Goal: Information Seeking & Learning: Learn about a topic

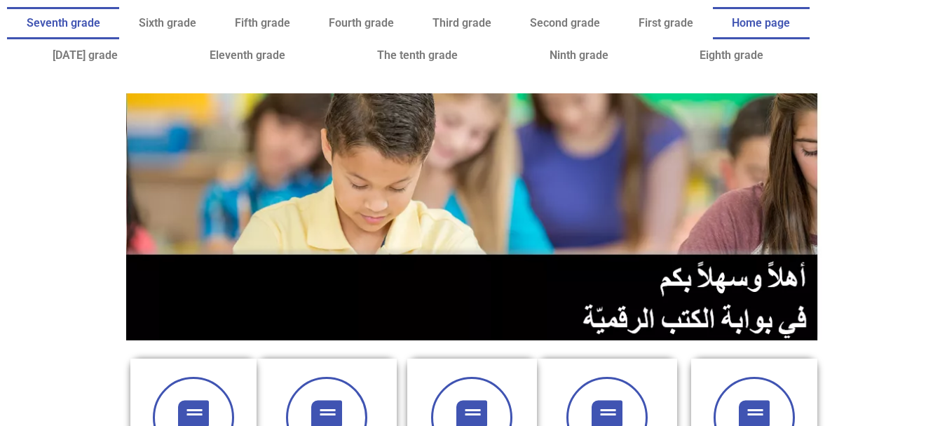
click at [100, 27] on font "Seventh grade" at bounding box center [64, 22] width 74 height 13
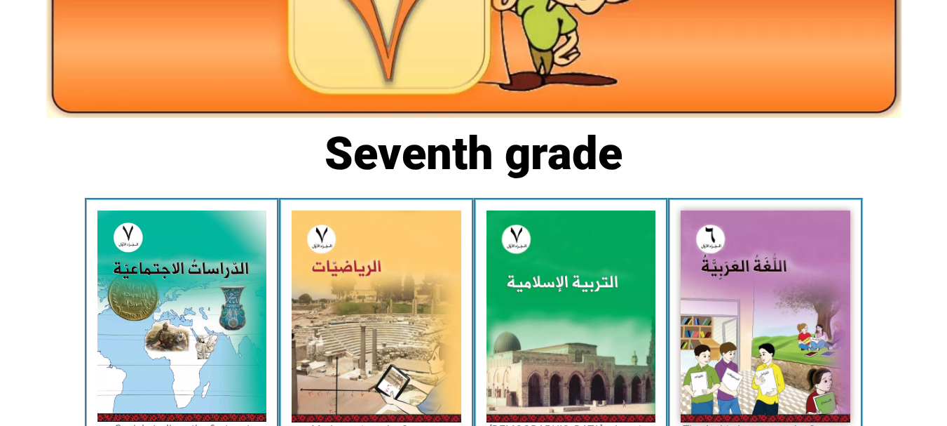
scroll to position [242, 0]
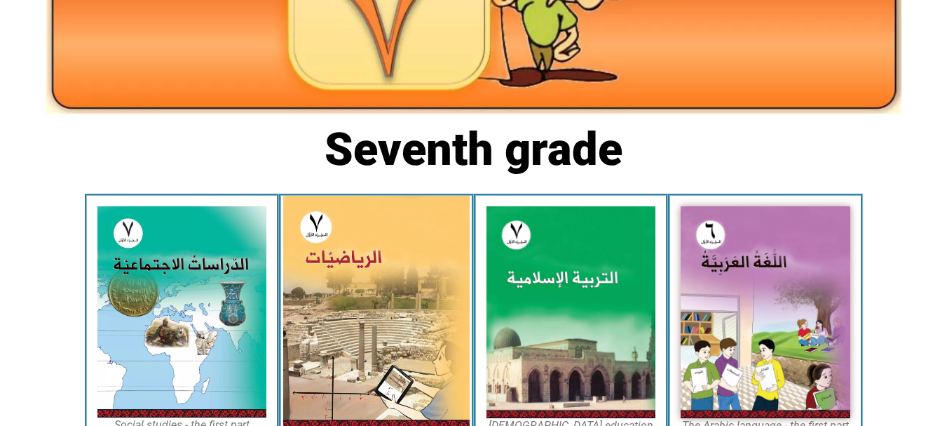
click at [418, 271] on img at bounding box center [376, 312] width 187 height 233
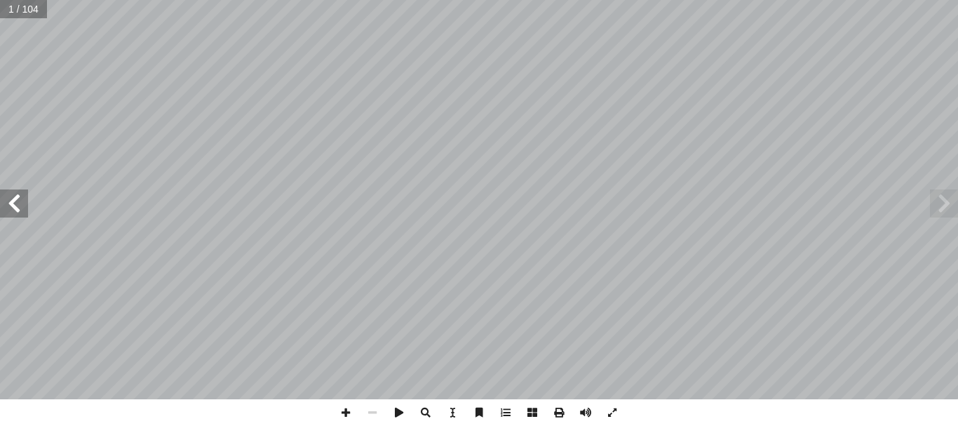
click at [24, 194] on span at bounding box center [14, 203] width 28 height 28
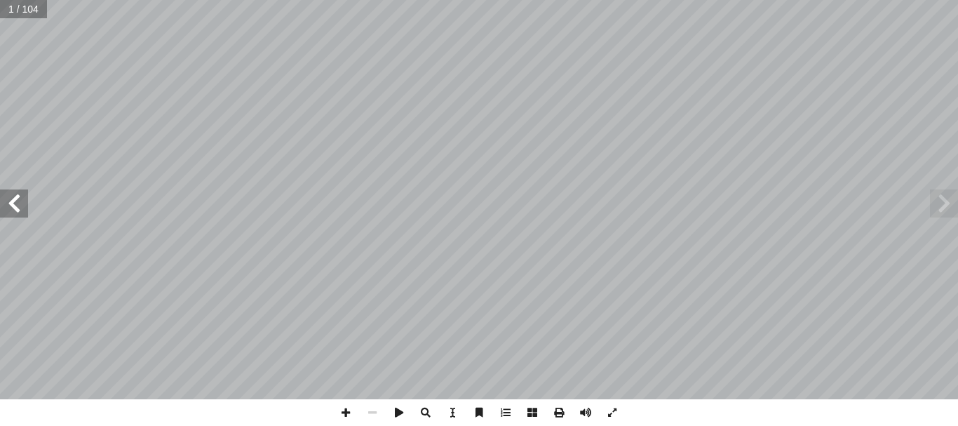
click at [19, 201] on span at bounding box center [14, 203] width 28 height 28
click at [14, 211] on span at bounding box center [14, 203] width 28 height 28
click at [13, 215] on span at bounding box center [14, 203] width 28 height 28
click at [14, 215] on span at bounding box center [14, 203] width 28 height 28
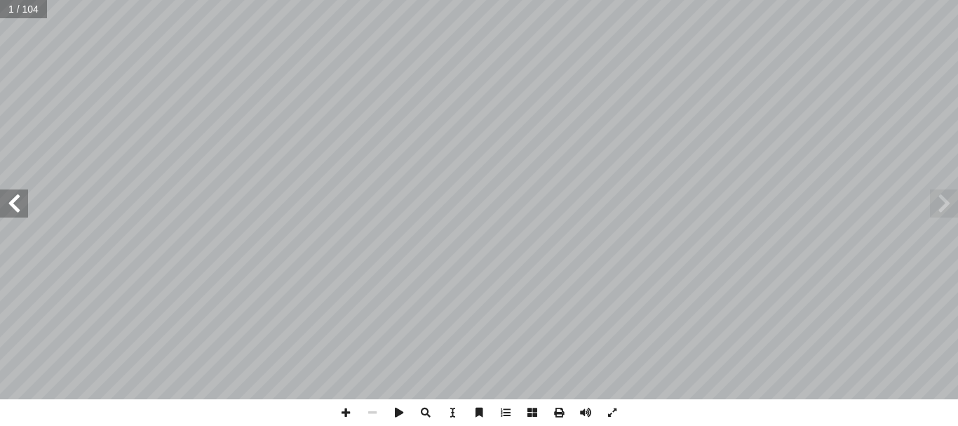
click at [14, 215] on span at bounding box center [14, 203] width 28 height 28
click at [13, 215] on span at bounding box center [14, 203] width 28 height 28
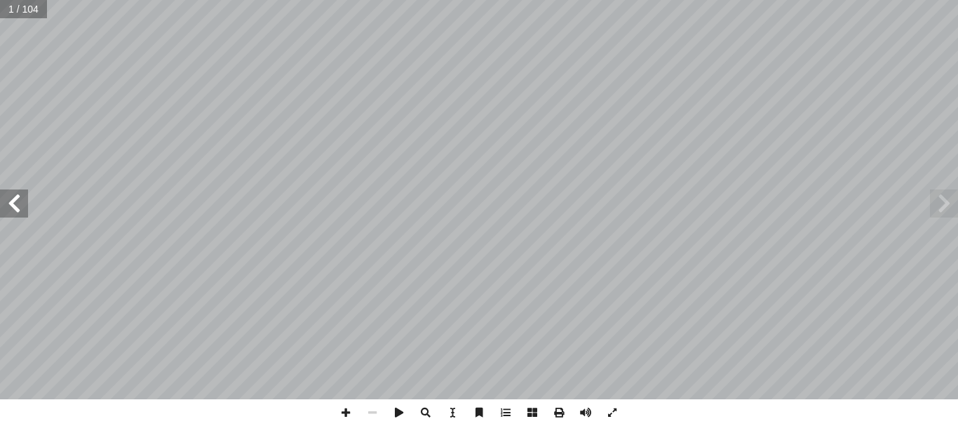
click at [13, 215] on span at bounding box center [14, 203] width 28 height 28
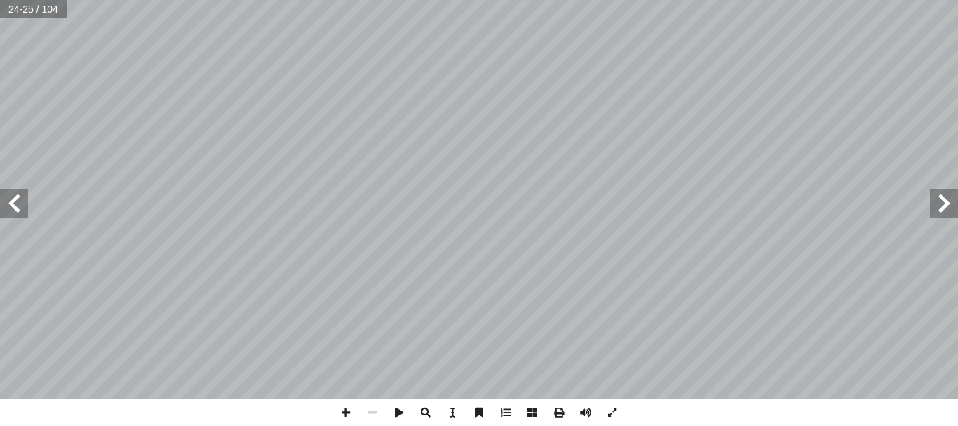
click at [13, 215] on span at bounding box center [14, 203] width 28 height 28
click at [16, 200] on span at bounding box center [14, 203] width 28 height 28
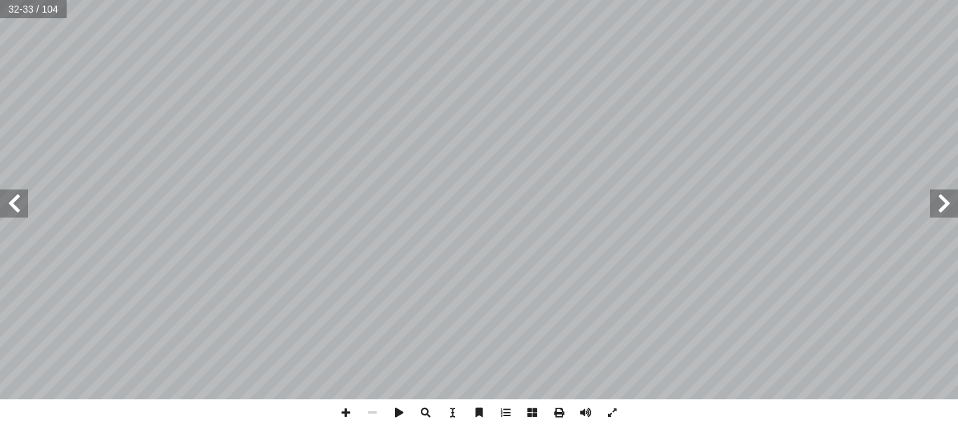
click at [16, 200] on span at bounding box center [14, 203] width 28 height 28
click at [349, 417] on span at bounding box center [345, 412] width 27 height 27
click at [353, 414] on span at bounding box center [345, 412] width 27 height 27
click at [305, 0] on html "الصفحة الرئيسية الصف الأول الصف الثاني الصف الثالث الصف الرابع الصف الخامس الصف…" at bounding box center [479, 64] width 958 height 128
click at [377, 411] on span at bounding box center [372, 412] width 27 height 27
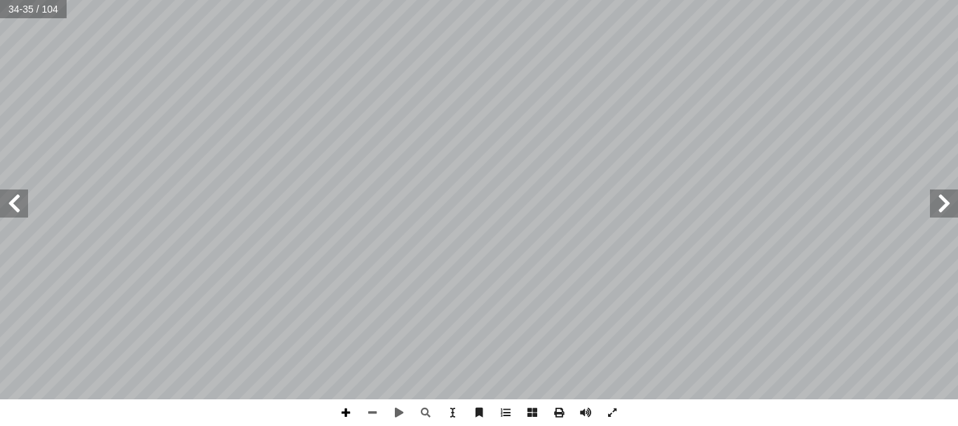
click at [344, 418] on span at bounding box center [345, 412] width 27 height 27
click at [414, 0] on html "الصفحة الرئيسية الصف الأول الصف الثاني الصف الثالث الصف الرابع الصف الخامس الصف…" at bounding box center [479, 64] width 958 height 128
click at [15, 204] on span at bounding box center [14, 203] width 28 height 28
click at [341, 417] on span at bounding box center [345, 412] width 27 height 27
click at [348, 412] on span at bounding box center [345, 412] width 27 height 27
